Goal: Information Seeking & Learning: Check status

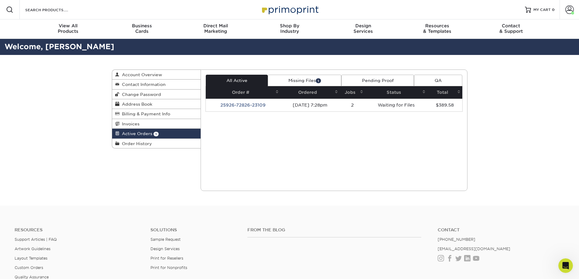
scroll to position [96, 0]
click at [260, 162] on div "Current Orders 1 Active 0 Missing Files" at bounding box center [334, 131] width 267 height 122
click at [566, 267] on icon "Open Intercom Messenger" at bounding box center [565, 266] width 7 height 8
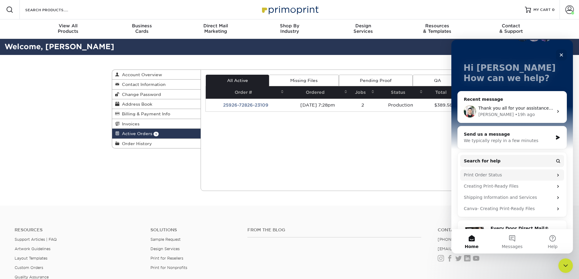
scroll to position [30, 0]
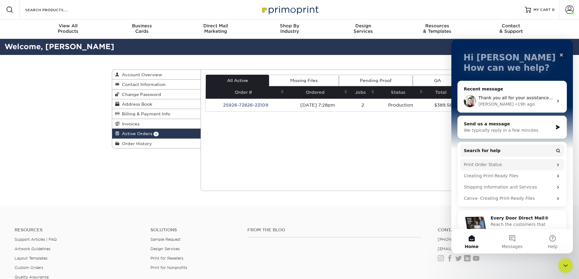
click at [556, 164] on icon "Intercom messenger" at bounding box center [558, 165] width 5 height 5
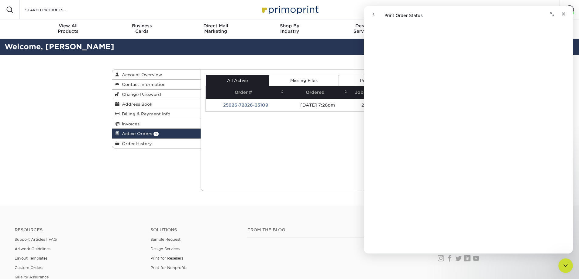
scroll to position [243, 0]
click at [563, 12] on icon "Close" at bounding box center [563, 14] width 5 height 5
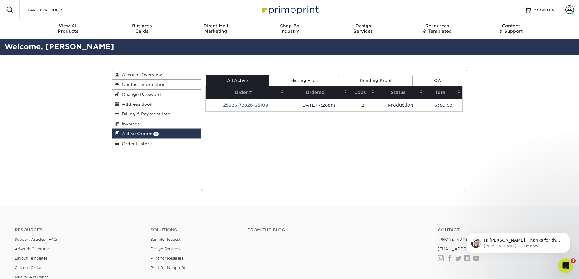
scroll to position [0, 0]
click at [565, 262] on icon "Open Intercom Messenger" at bounding box center [565, 265] width 10 height 10
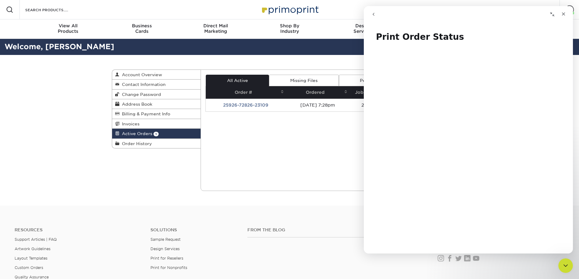
click at [371, 13] on button "go back" at bounding box center [374, 15] width 12 height 12
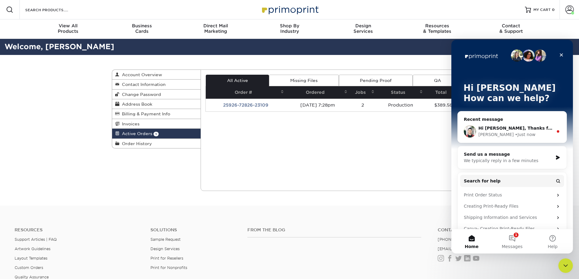
click at [510, 137] on div "Brent • Just now" at bounding box center [516, 135] width 75 height 6
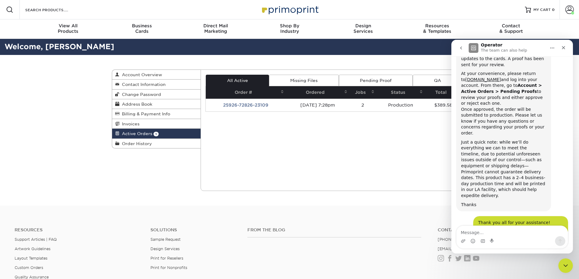
scroll to position [1402, 0]
drag, startPoint x: 484, startPoint y: 207, endPoint x: 455, endPoint y: 158, distance: 57.1
copy div "Thanks for the note. Unfortunately, local pickup isn’t available as all orders …"
click at [566, 45] on div "Close" at bounding box center [563, 47] width 11 height 11
